Goal: Leave review/rating: Share an evaluation or opinion about a product, service, or content

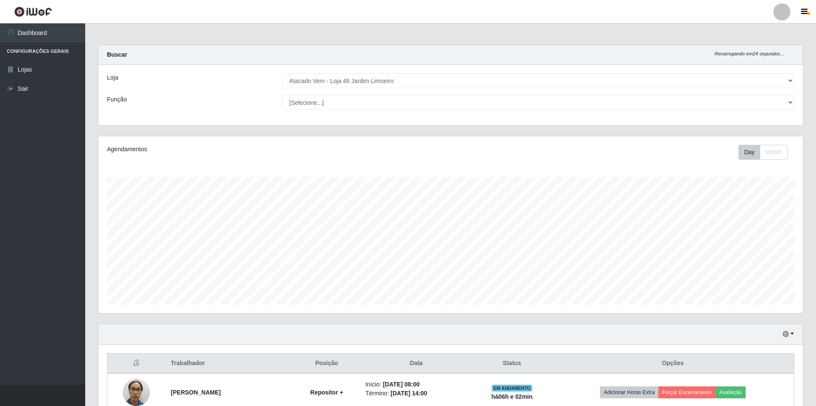
select select "449"
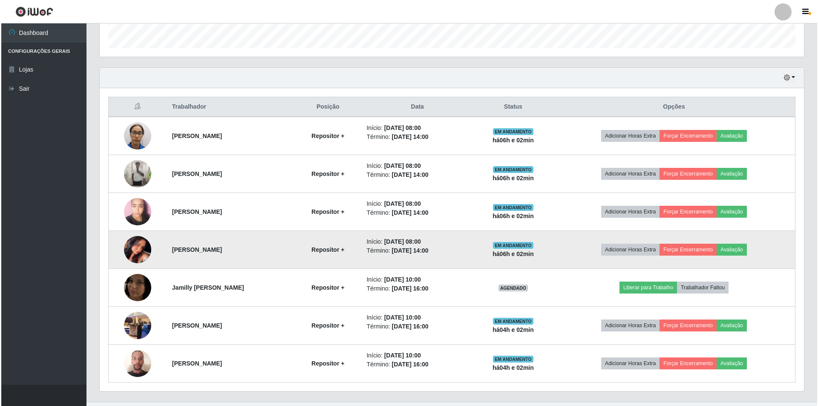
scroll to position [274, 0]
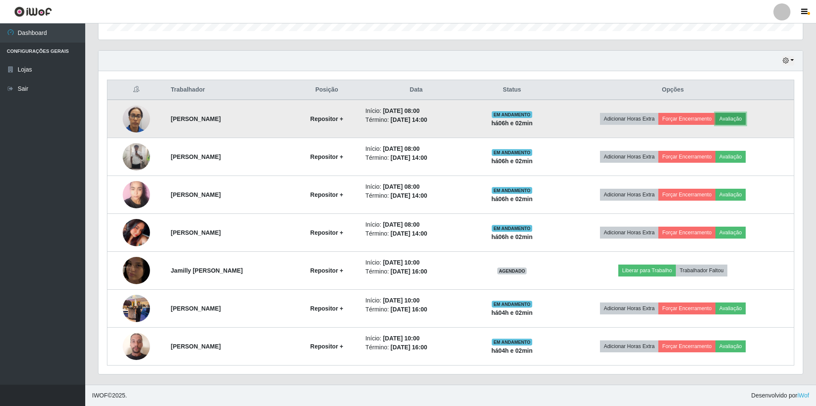
click at [737, 117] on button "Avaliação" at bounding box center [730, 119] width 30 height 12
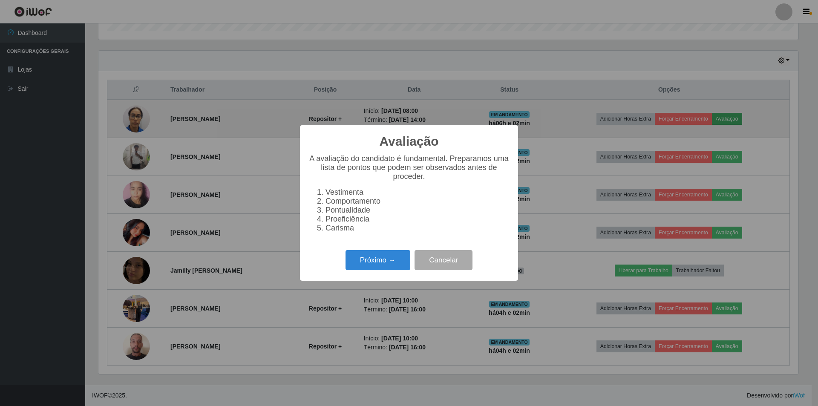
scroll to position [177, 700]
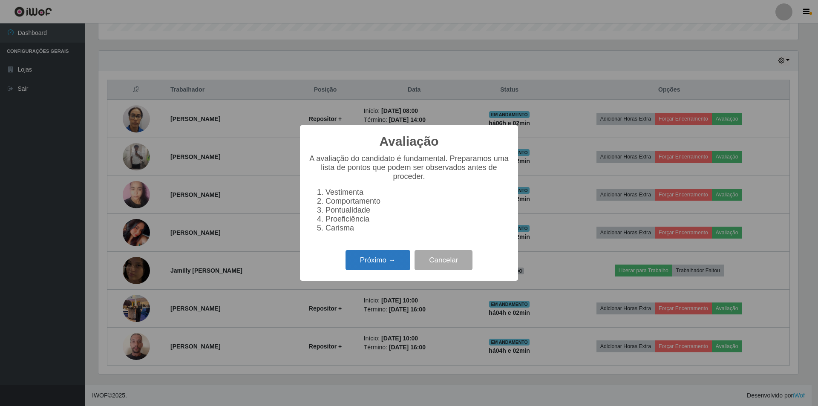
click at [376, 265] on button "Próximo →" at bounding box center [378, 260] width 65 height 20
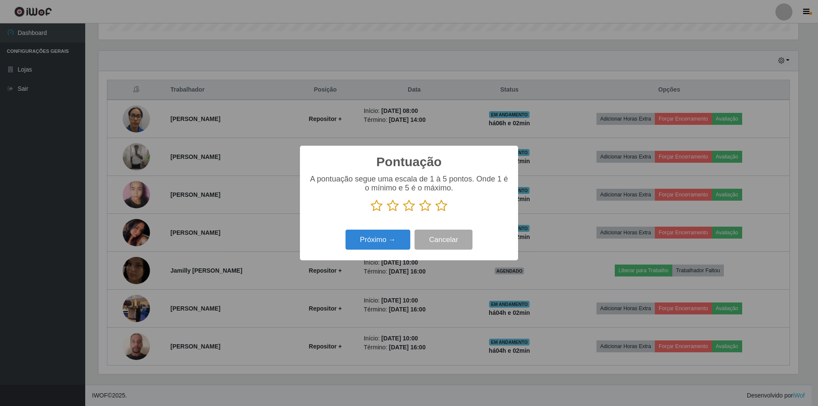
click at [443, 207] on icon at bounding box center [442, 205] width 12 height 13
click at [436, 212] on input "radio" at bounding box center [436, 212] width 0 height 0
click at [374, 239] on button "Próximo →" at bounding box center [378, 240] width 65 height 20
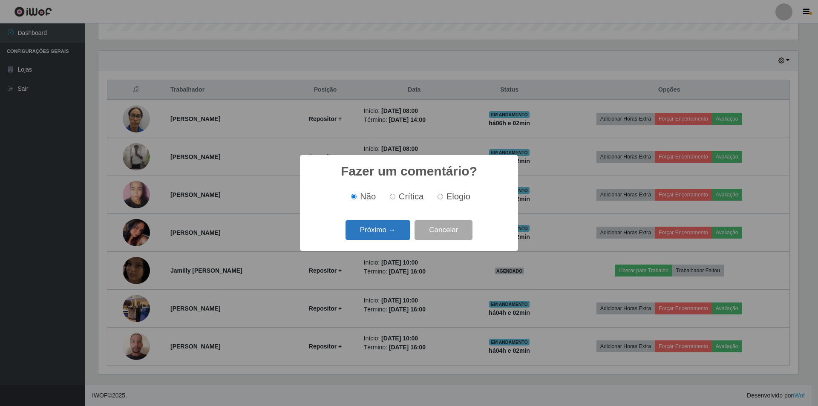
click at [380, 233] on button "Próximo →" at bounding box center [378, 230] width 65 height 20
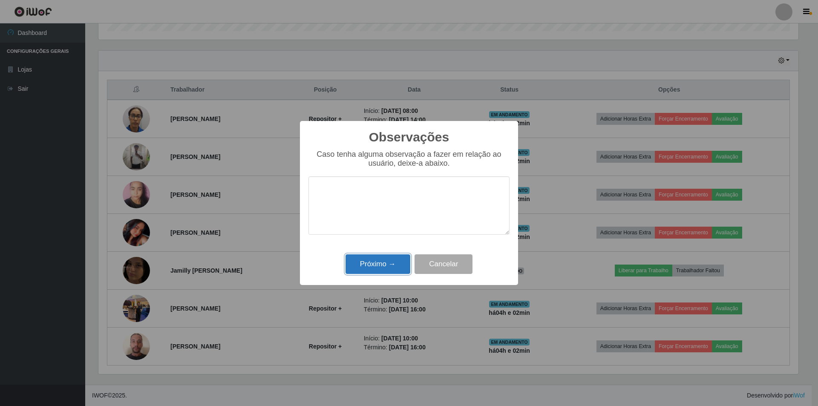
click at [377, 265] on button "Próximo →" at bounding box center [378, 264] width 65 height 20
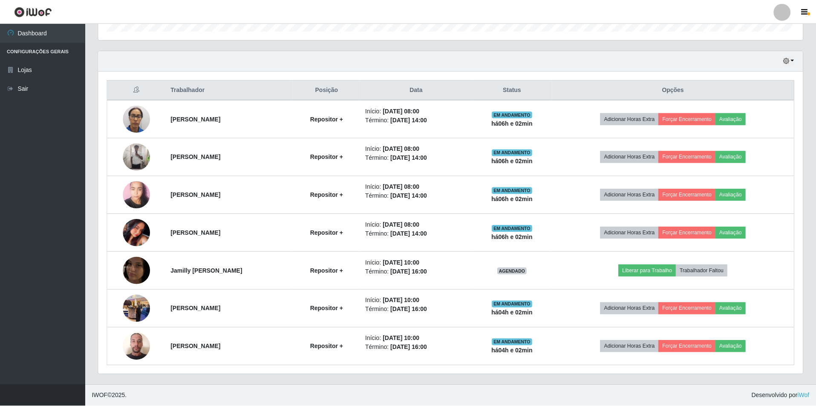
scroll to position [177, 704]
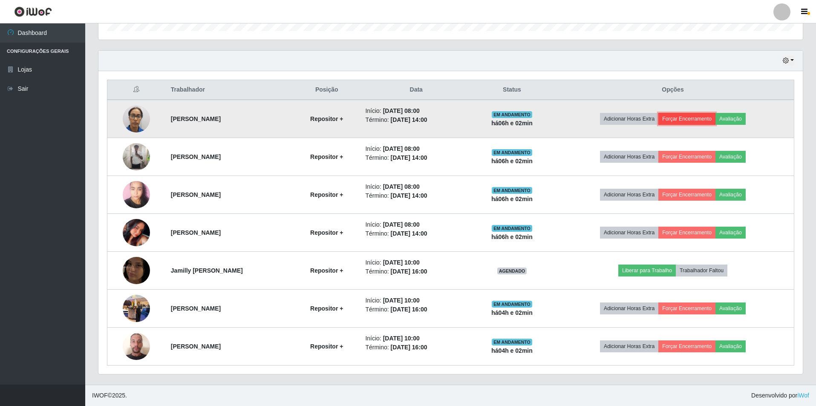
click at [700, 117] on button "Forçar Encerramento" at bounding box center [686, 119] width 57 height 12
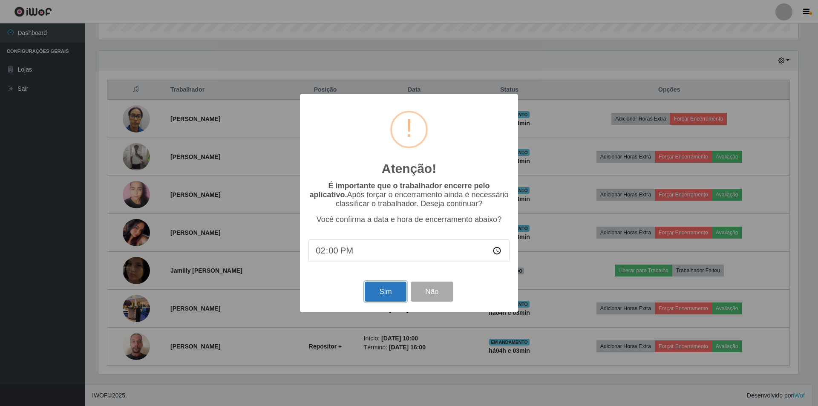
click at [379, 290] on button "Sim" at bounding box center [385, 292] width 41 height 20
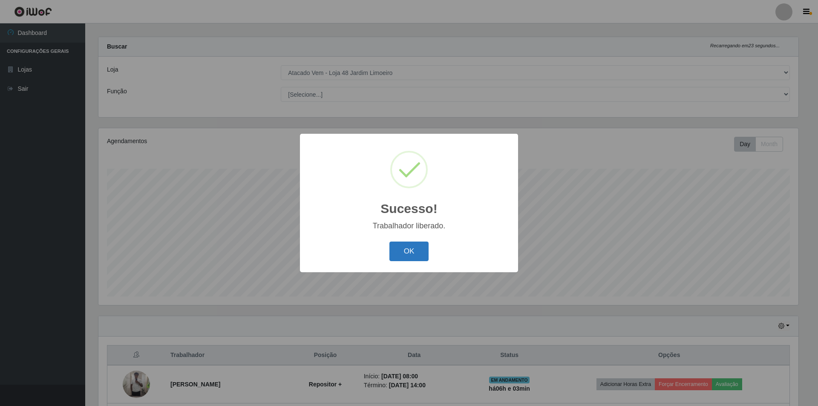
click at [409, 251] on button "OK" at bounding box center [409, 252] width 40 height 20
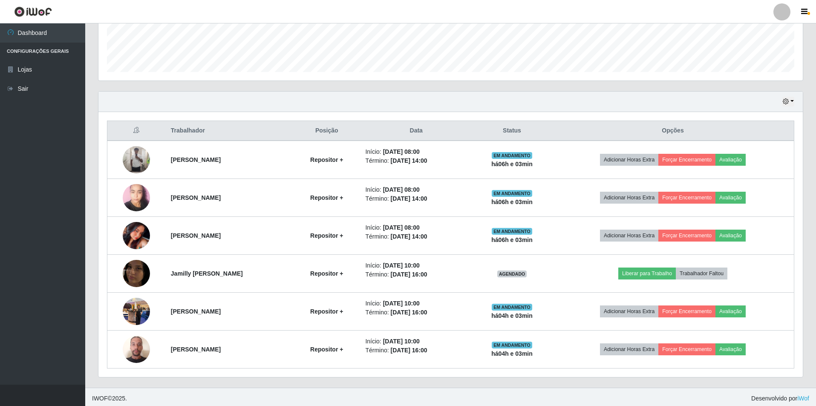
scroll to position [236, 0]
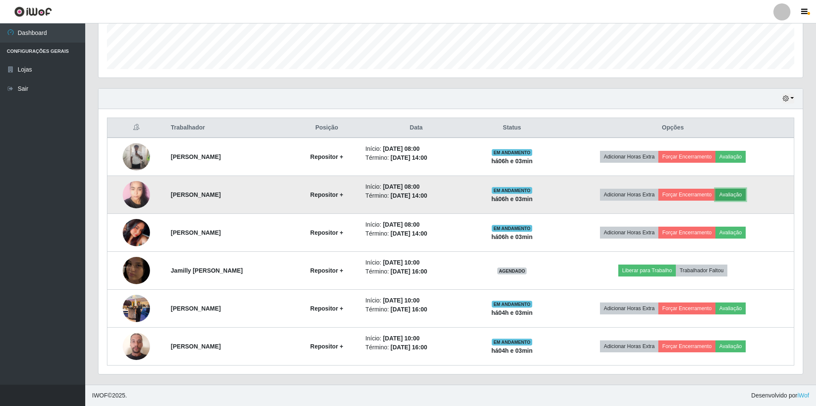
click at [746, 196] on button "Avaliação" at bounding box center [730, 195] width 30 height 12
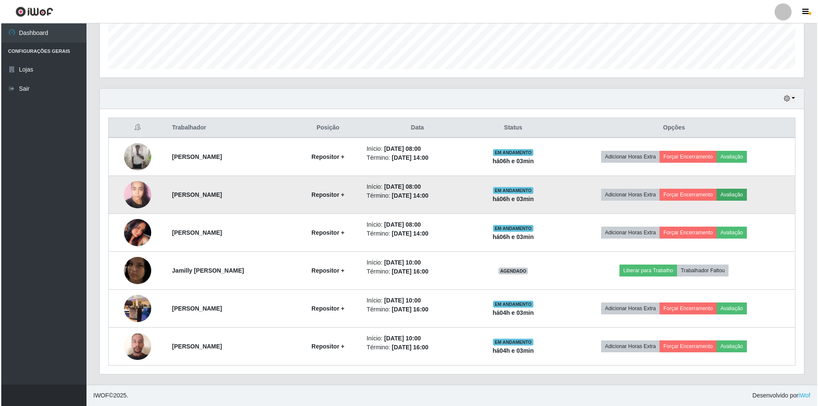
scroll to position [177, 700]
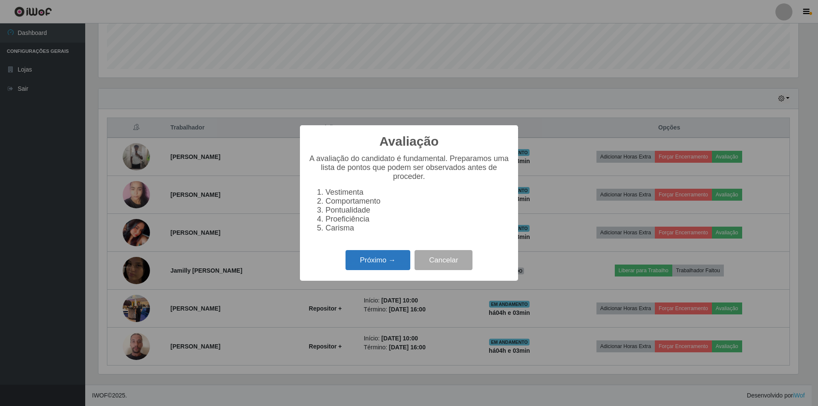
click at [367, 264] on button "Próximo →" at bounding box center [378, 260] width 65 height 20
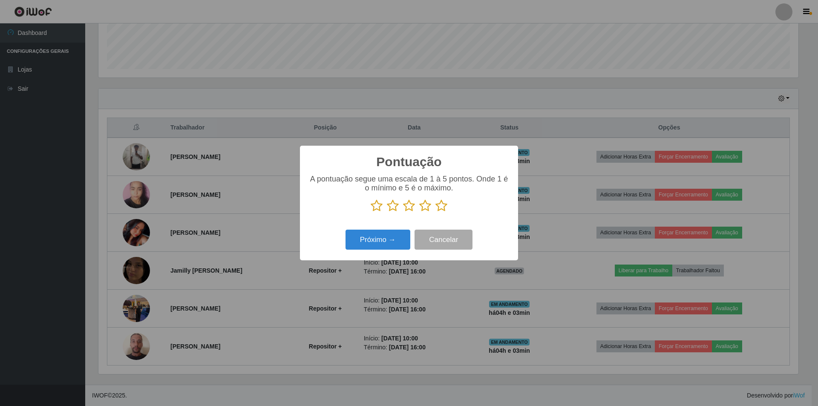
scroll to position [425949, 425426]
click at [427, 208] on icon at bounding box center [425, 205] width 12 height 13
click at [419, 212] on input "radio" at bounding box center [419, 212] width 0 height 0
click at [442, 209] on icon at bounding box center [442, 205] width 12 height 13
click at [436, 212] on input "radio" at bounding box center [436, 212] width 0 height 0
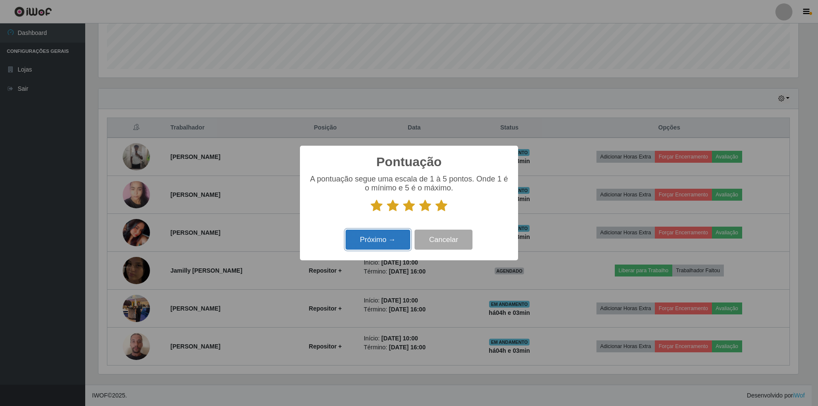
click at [384, 241] on button "Próximo →" at bounding box center [378, 240] width 65 height 20
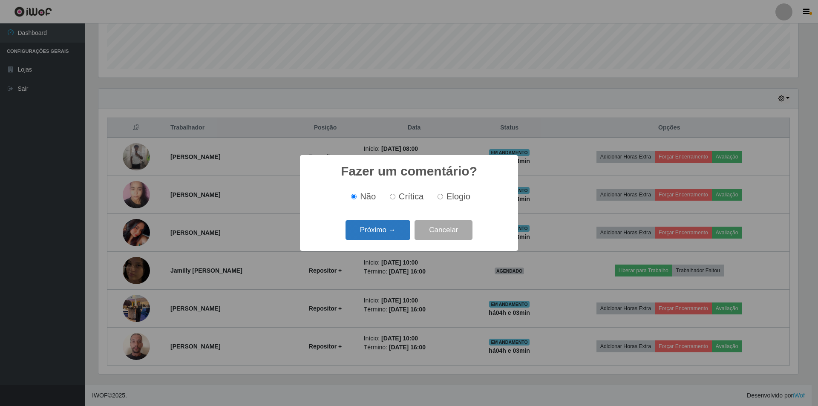
click at [382, 230] on button "Próximo →" at bounding box center [378, 230] width 65 height 20
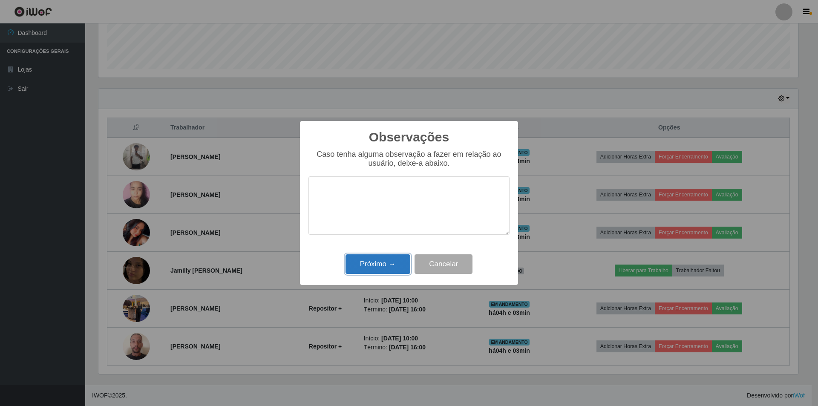
click at [387, 264] on button "Próximo →" at bounding box center [378, 264] width 65 height 20
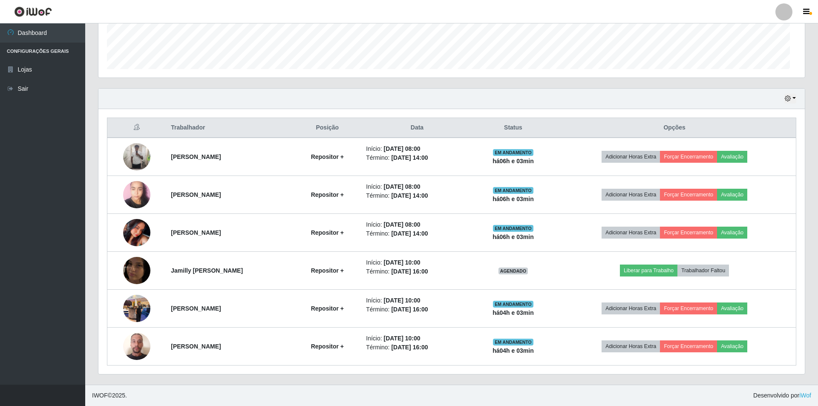
scroll to position [177, 704]
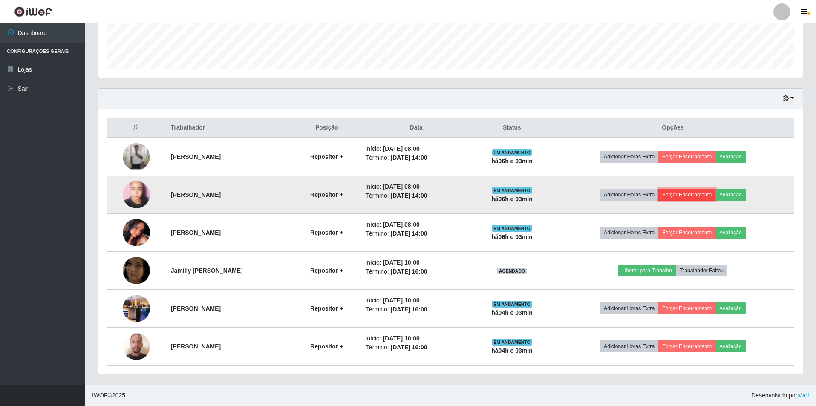
click at [684, 196] on button "Forçar Encerramento" at bounding box center [686, 195] width 57 height 12
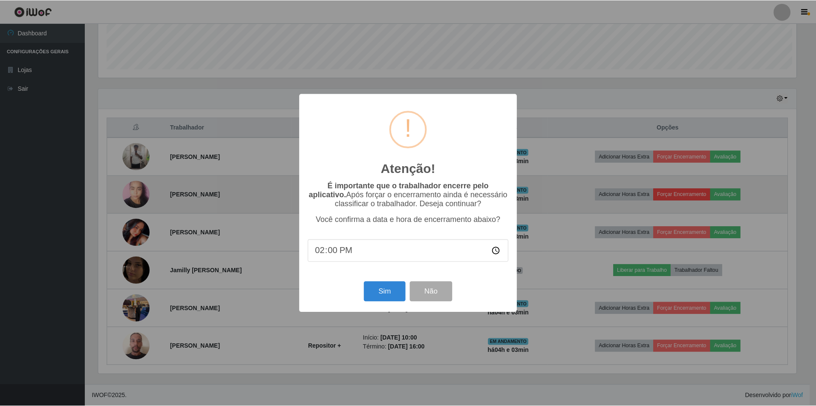
scroll to position [177, 700]
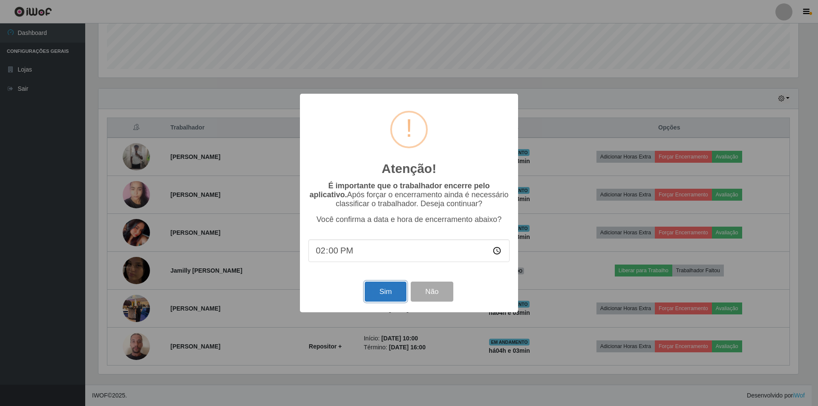
click at [389, 291] on button "Sim" at bounding box center [385, 292] width 41 height 20
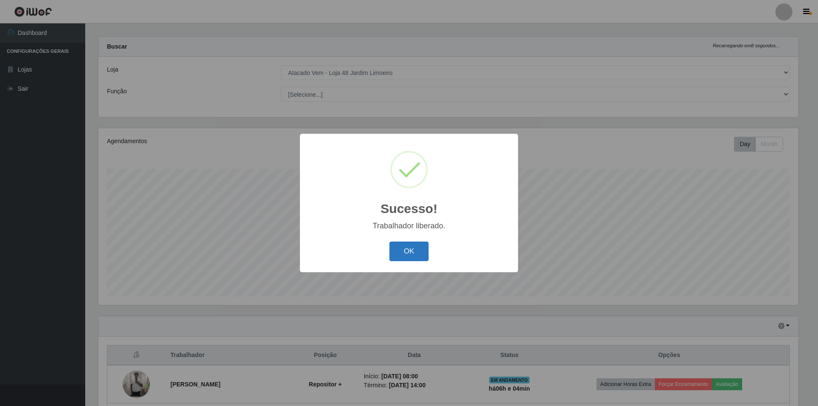
click at [402, 258] on button "OK" at bounding box center [409, 252] width 40 height 20
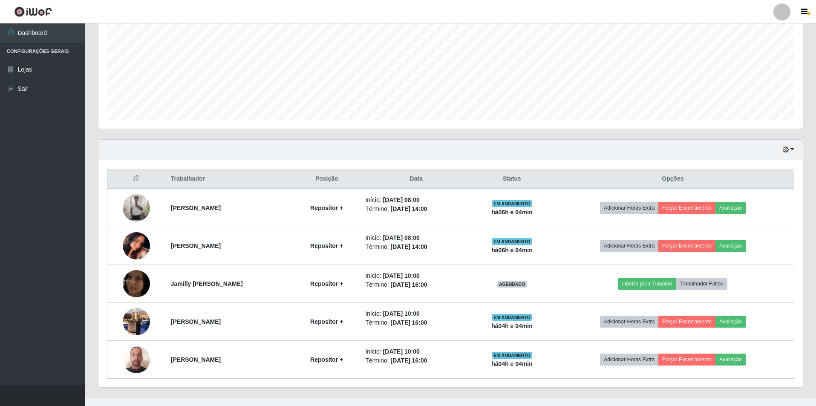
scroll to position [198, 0]
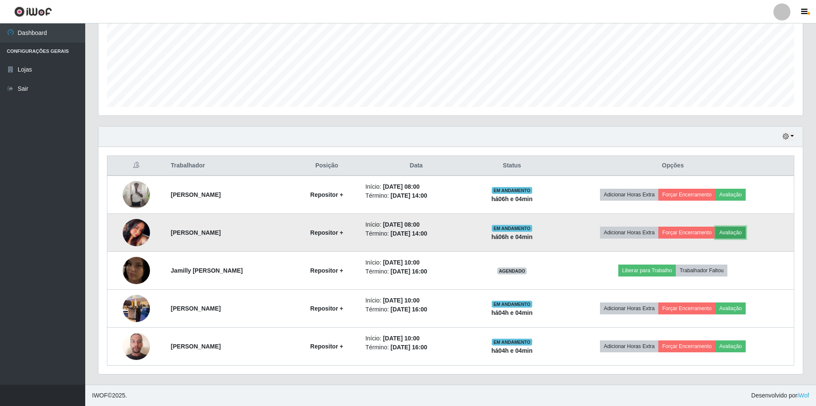
click at [736, 234] on button "Avaliação" at bounding box center [730, 233] width 30 height 12
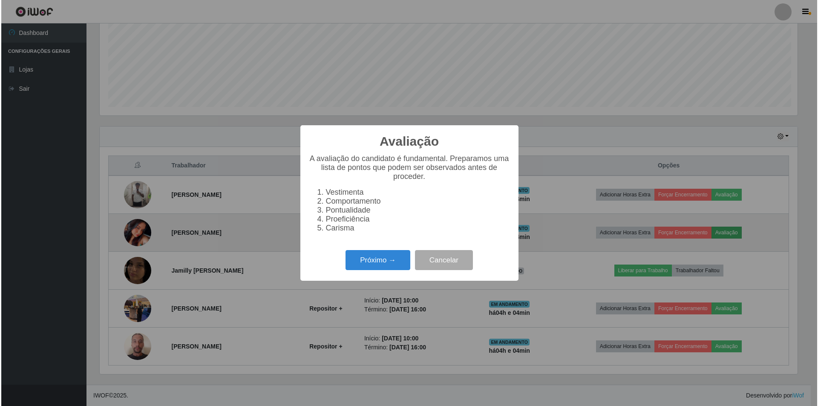
scroll to position [177, 700]
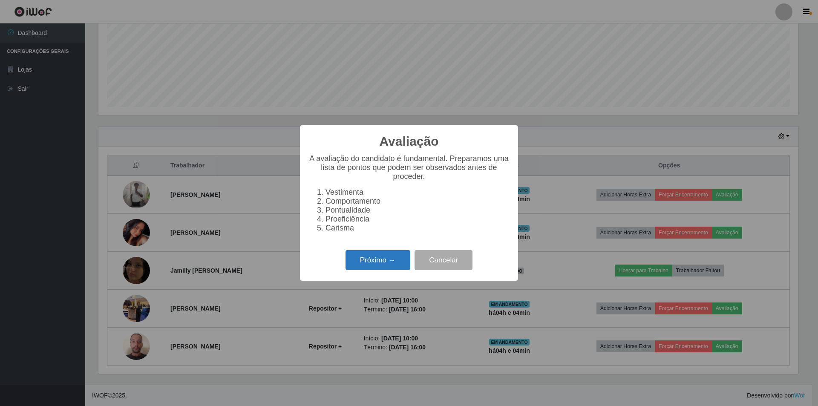
click at [350, 268] on button "Próximo →" at bounding box center [378, 260] width 65 height 20
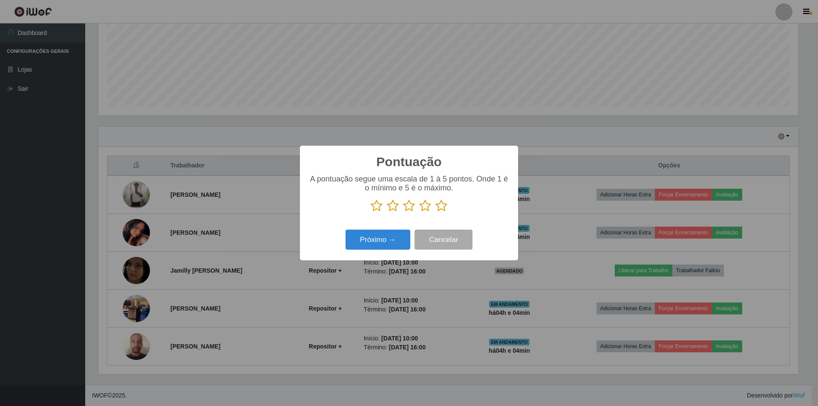
click at [441, 204] on icon at bounding box center [442, 205] width 12 height 13
click at [436, 212] on input "radio" at bounding box center [436, 212] width 0 height 0
click at [369, 239] on button "Próximo →" at bounding box center [378, 240] width 65 height 20
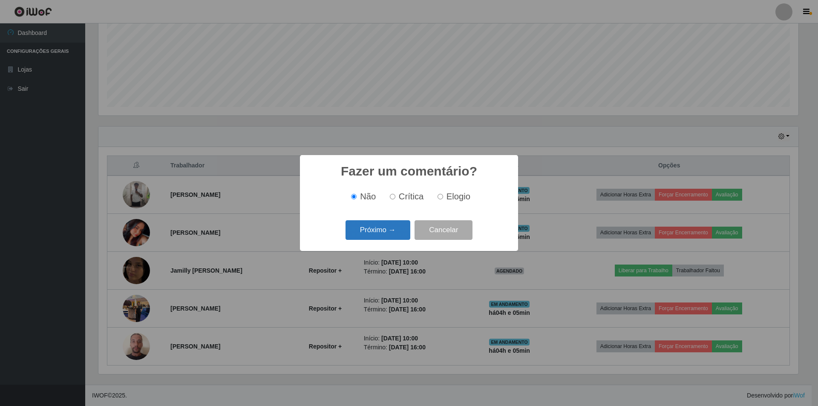
click at [380, 229] on button "Próximo →" at bounding box center [378, 230] width 65 height 20
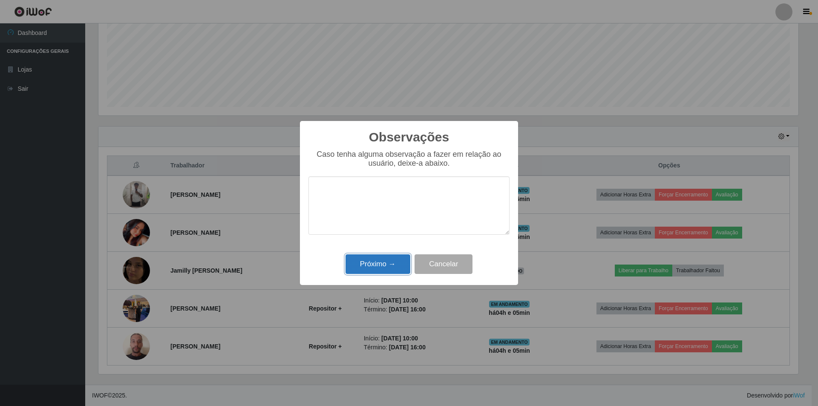
click at [388, 264] on button "Próximo →" at bounding box center [378, 264] width 65 height 20
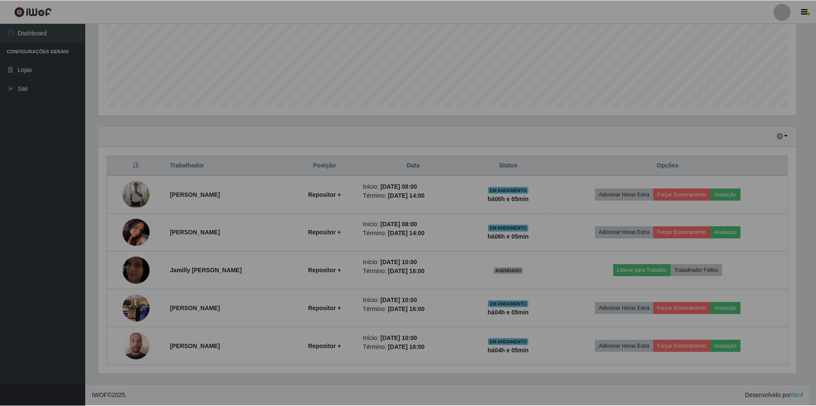
scroll to position [177, 704]
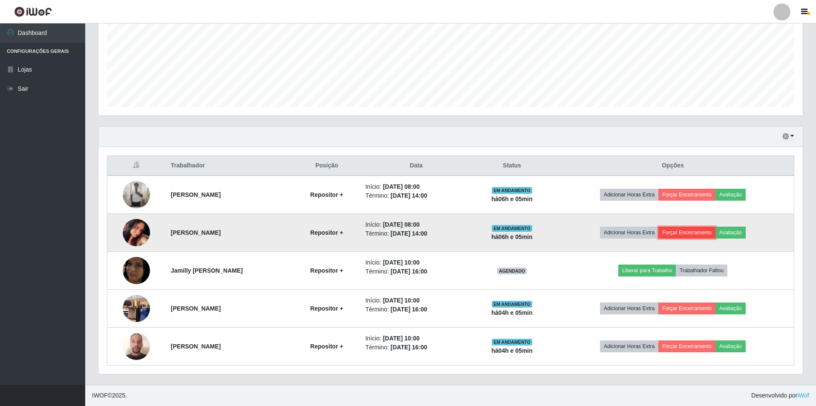
click at [699, 232] on button "Forçar Encerramento" at bounding box center [686, 233] width 57 height 12
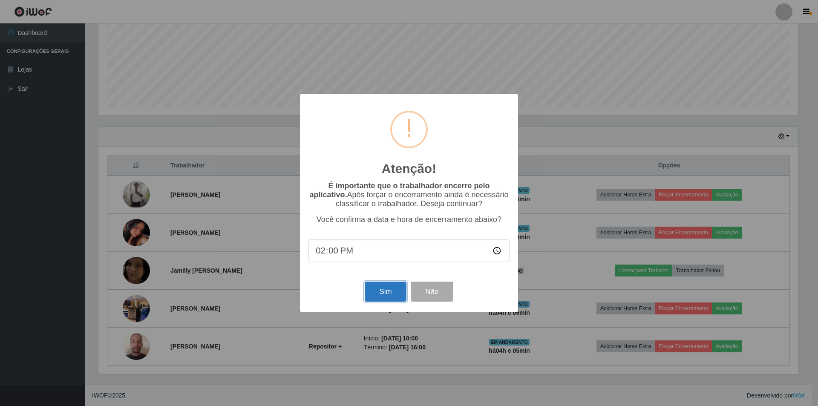
click at [378, 297] on button "Sim" at bounding box center [385, 292] width 41 height 20
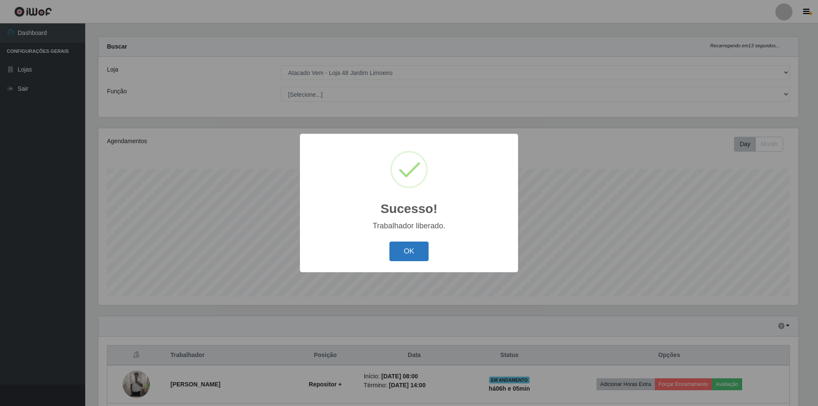
click at [411, 243] on button "OK" at bounding box center [409, 252] width 40 height 20
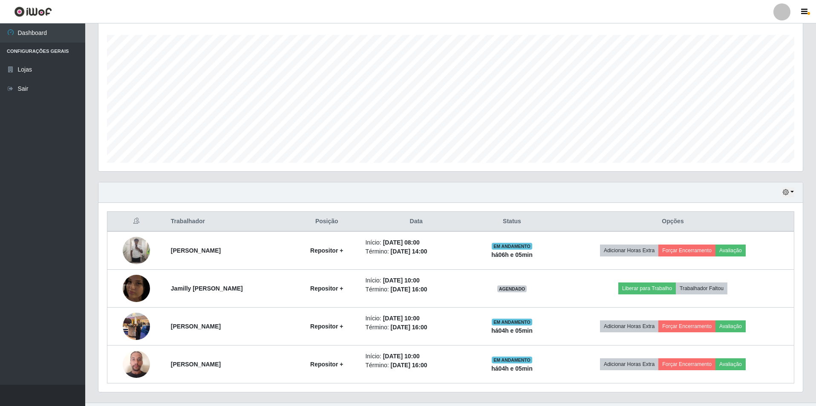
scroll to position [160, 0]
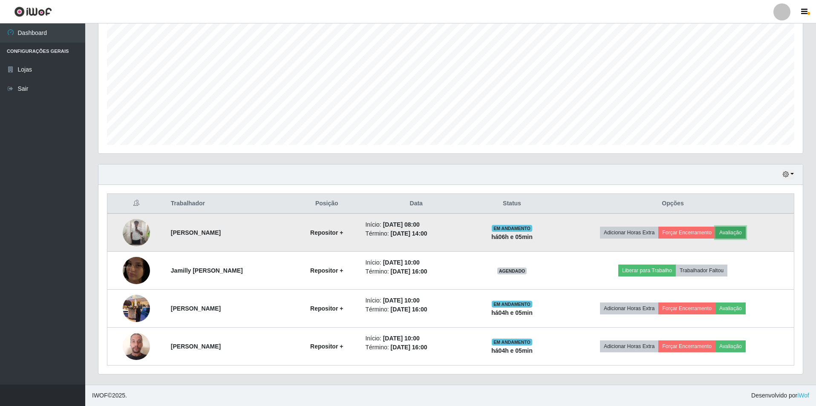
click at [745, 235] on button "Avaliação" at bounding box center [730, 233] width 30 height 12
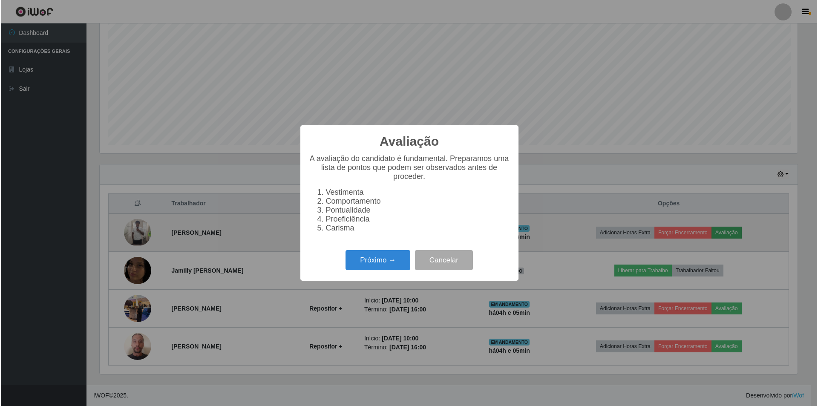
scroll to position [177, 700]
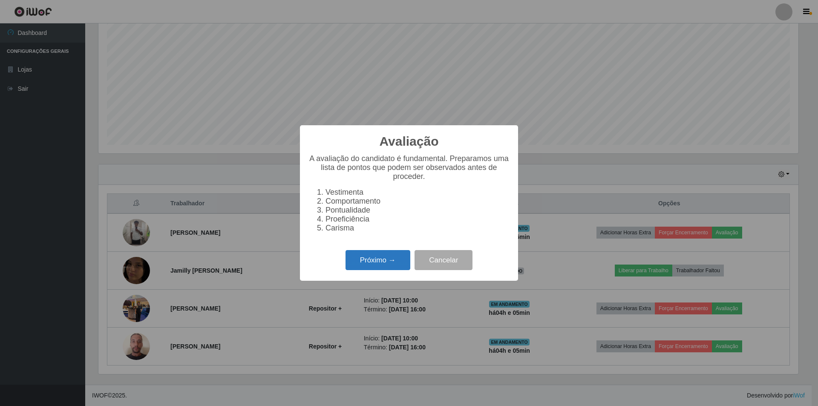
click at [383, 262] on button "Próximo →" at bounding box center [378, 260] width 65 height 20
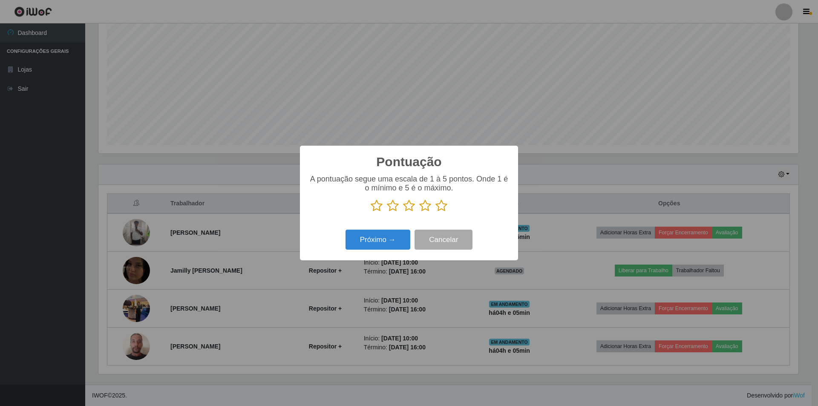
click at [380, 201] on icon at bounding box center [377, 205] width 12 height 13
click at [371, 212] on input "radio" at bounding box center [371, 212] width 0 height 0
click at [375, 238] on button "Próximo →" at bounding box center [378, 240] width 65 height 20
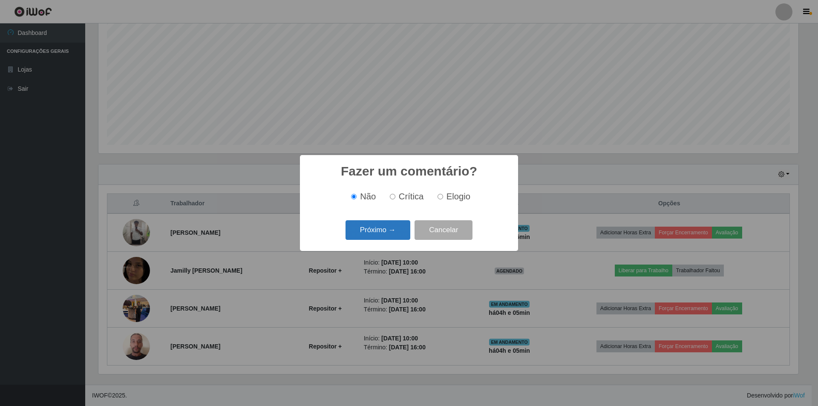
click at [382, 232] on button "Próximo →" at bounding box center [378, 230] width 65 height 20
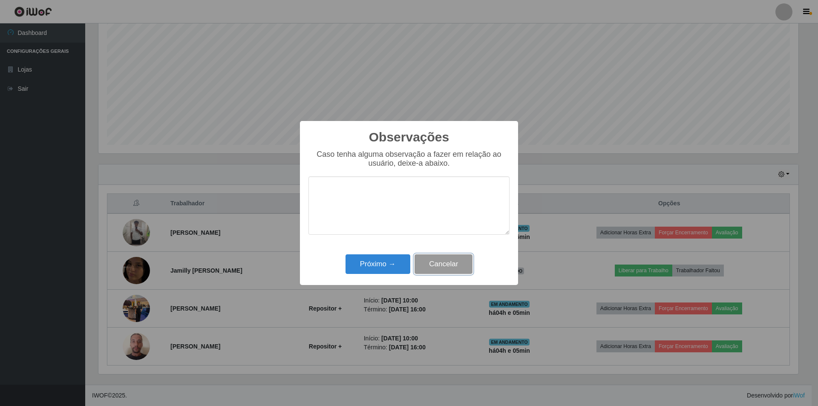
click at [432, 257] on button "Cancelar" at bounding box center [444, 264] width 58 height 20
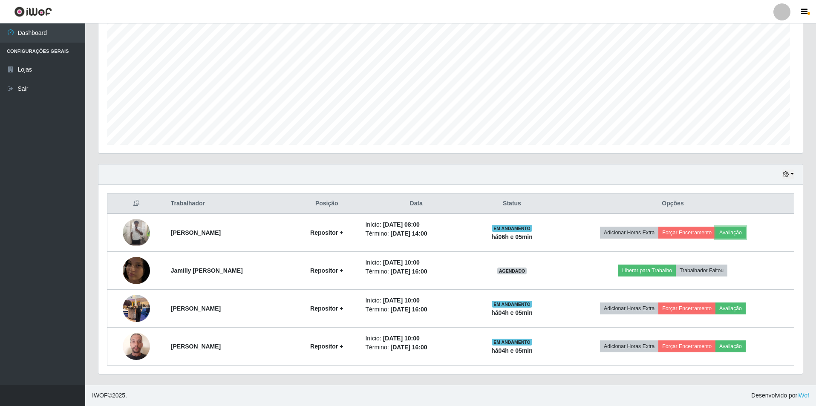
scroll to position [177, 704]
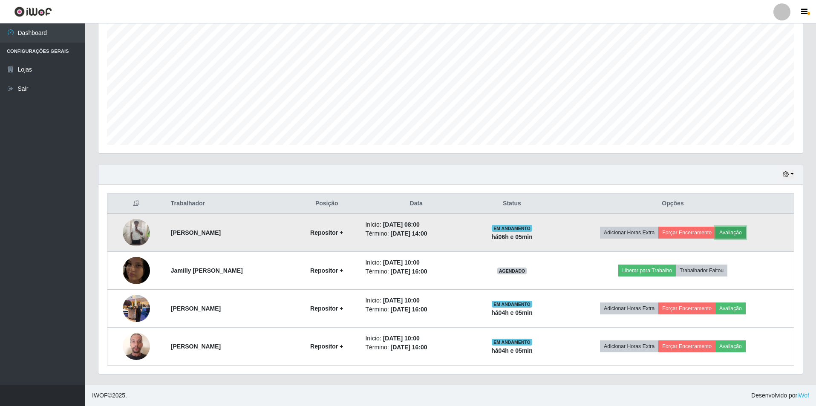
click at [741, 232] on button "Avaliação" at bounding box center [730, 233] width 30 height 12
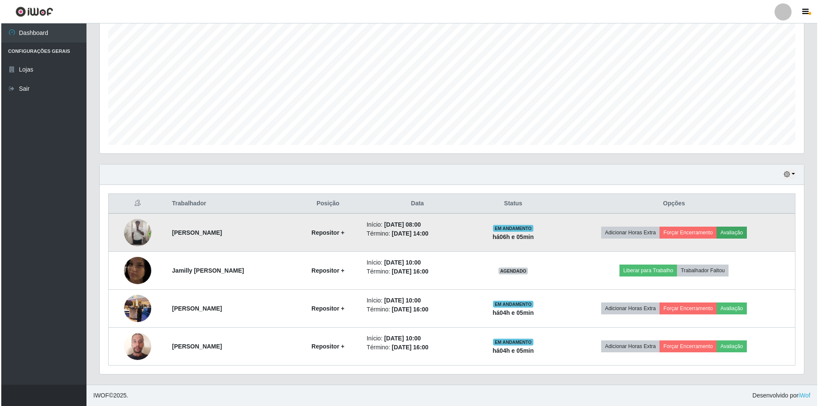
scroll to position [177, 700]
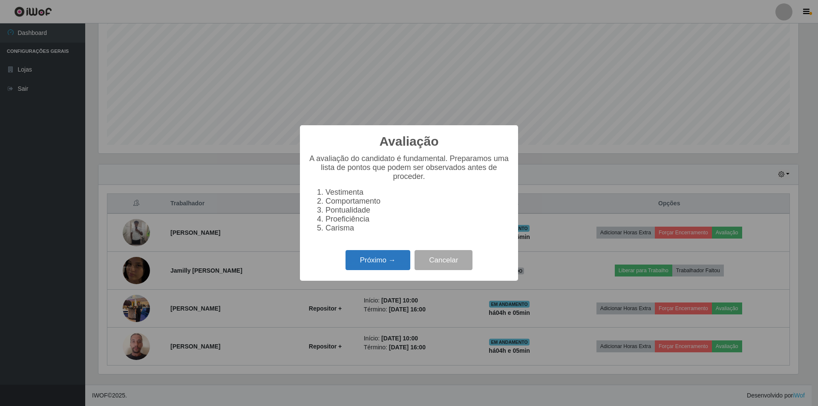
click at [351, 268] on button "Próximo →" at bounding box center [378, 260] width 65 height 20
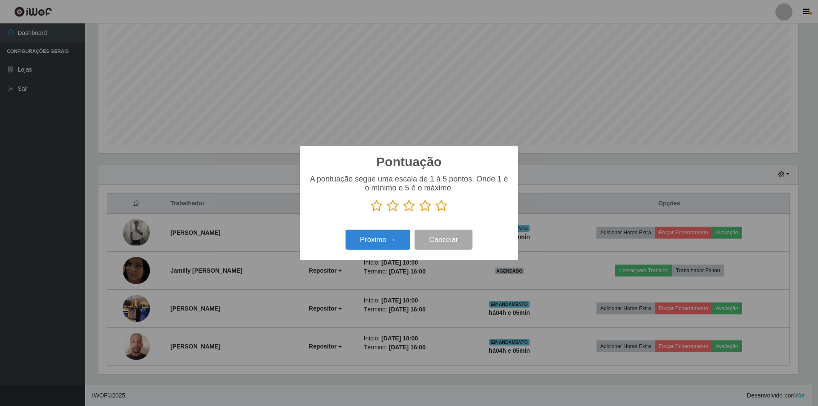
click at [378, 206] on icon at bounding box center [377, 205] width 12 height 13
click at [371, 212] on input "radio" at bounding box center [371, 212] width 0 height 0
click at [367, 235] on button "Próximo →" at bounding box center [378, 240] width 65 height 20
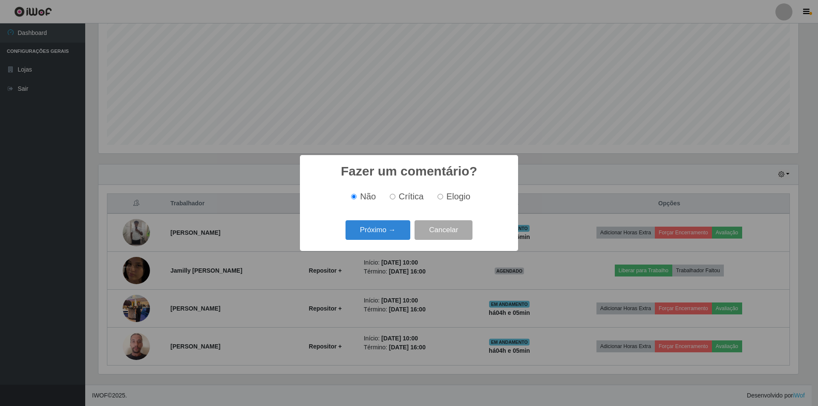
click at [395, 194] on label "Crítica" at bounding box center [404, 197] width 37 height 10
click at [395, 194] on input "Crítica" at bounding box center [393, 197] width 6 height 6
radio input "true"
click at [382, 232] on button "Próximo →" at bounding box center [378, 230] width 65 height 20
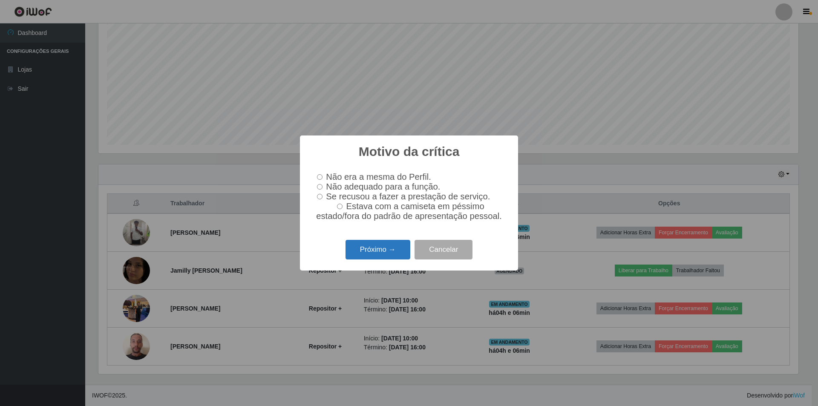
click at [381, 257] on button "Próximo →" at bounding box center [378, 250] width 65 height 20
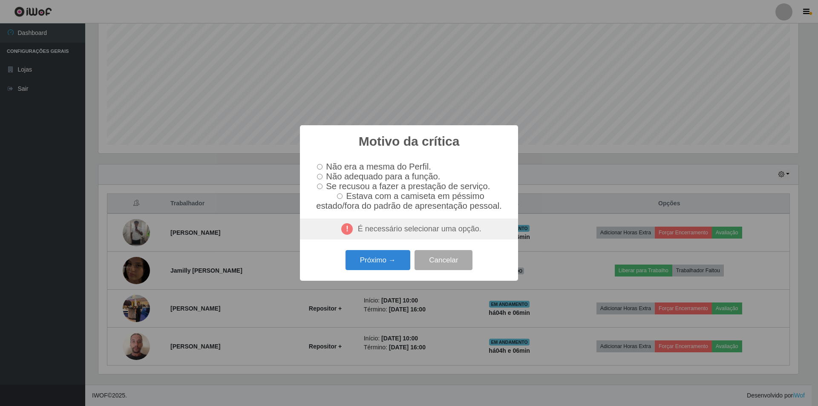
click at [320, 165] on input "Não era a mesma do Perfil." at bounding box center [320, 167] width 6 height 6
radio input "true"
click at [320, 175] on input "Não adequado para a função." at bounding box center [320, 177] width 6 height 6
radio input "true"
click at [370, 269] on button "Próximo →" at bounding box center [378, 260] width 65 height 20
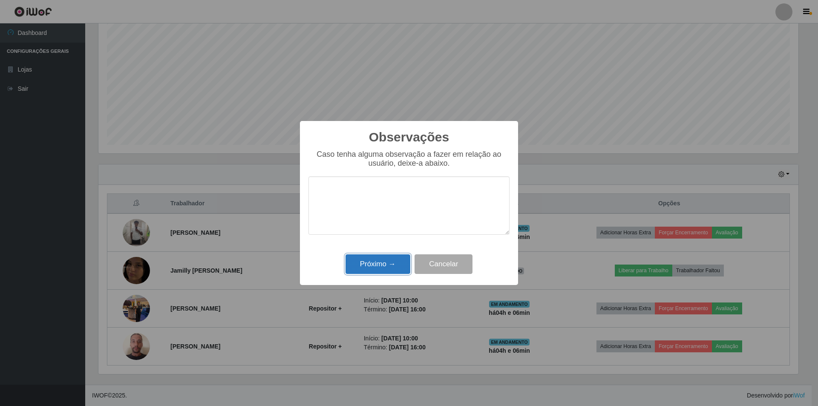
click at [400, 265] on button "Próximo →" at bounding box center [378, 264] width 65 height 20
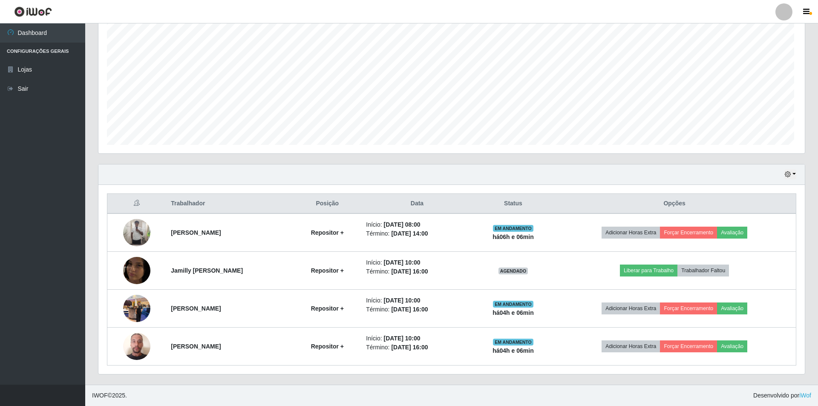
scroll to position [177, 704]
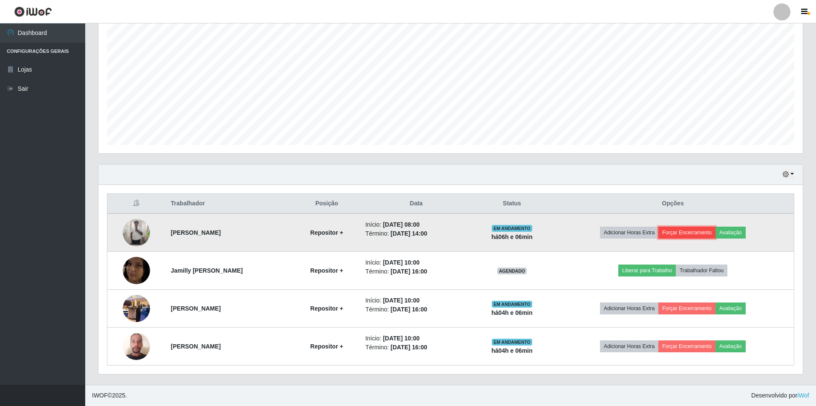
click at [681, 232] on button "Forçar Encerramento" at bounding box center [686, 233] width 57 height 12
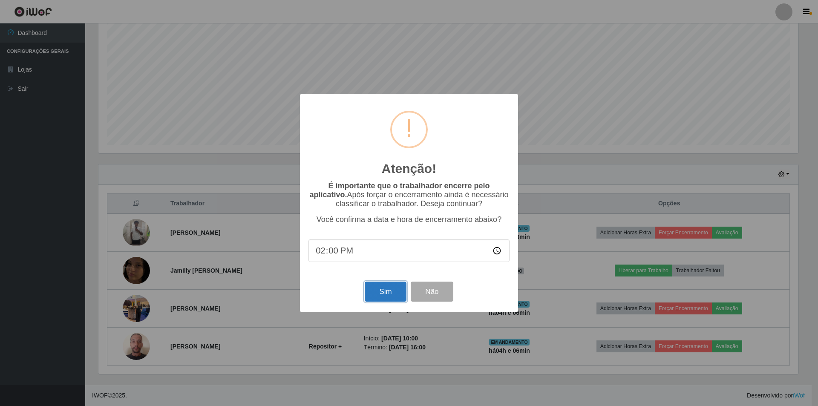
click at [379, 291] on button "Sim" at bounding box center [385, 292] width 41 height 20
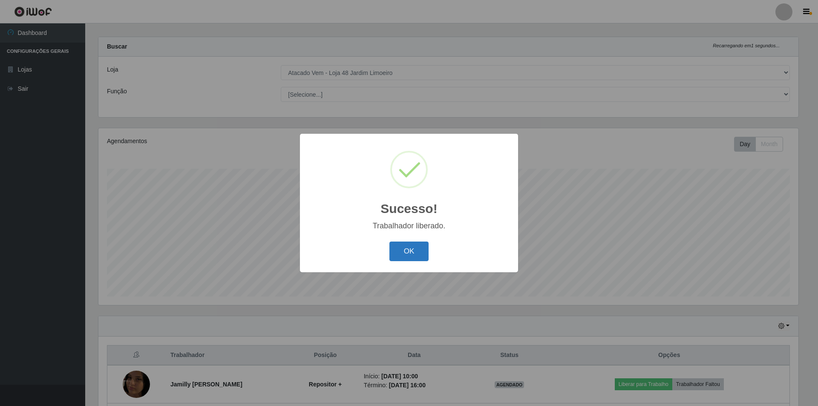
click at [404, 252] on button "OK" at bounding box center [409, 252] width 40 height 20
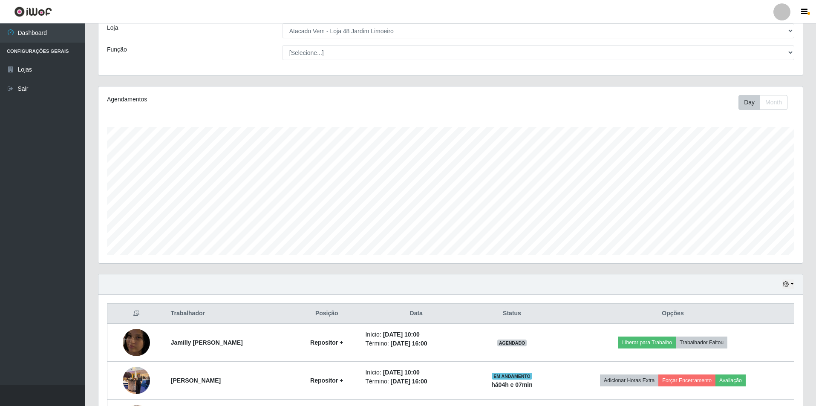
scroll to position [122, 0]
